Goal: Transaction & Acquisition: Obtain resource

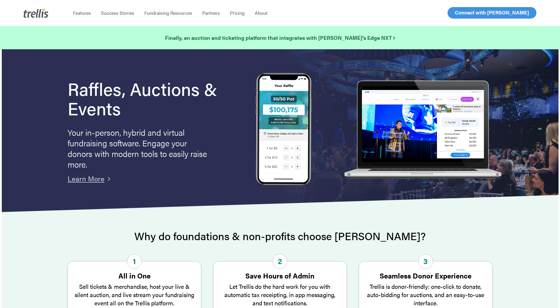
click at [457, 13] on span "Log In" at bounding box center [462, 12] width 14 height 7
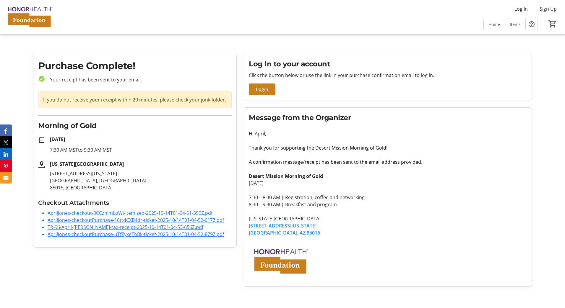
click at [252, 177] on strong "Desert Mission Morning of Gold" at bounding box center [286, 176] width 74 height 6
click at [121, 227] on link "TR-96-April-[PERSON_NAME]-tax-receipt-2025-10-14T01-04-53-656Z.pdf" at bounding box center [126, 227] width 156 height 6
click at [149, 234] on link "AprilJones-checkoutPurchase-uTfZyxeTbBk-ticket-2025-10-14T01-04-52-879Z.pdf" at bounding box center [136, 234] width 176 height 6
click at [140, 230] on link "TR-96-April-[PERSON_NAME]-tax-receipt-2025-10-14T01-04-53-656Z.pdf" at bounding box center [126, 227] width 156 height 6
click at [134, 214] on link "AprilJones-checkout-3CCzhlmLoWi-itemized-2025-10-14T01-04-51-350Z.pdf" at bounding box center [130, 213] width 165 height 6
